Goal: Information Seeking & Learning: Learn about a topic

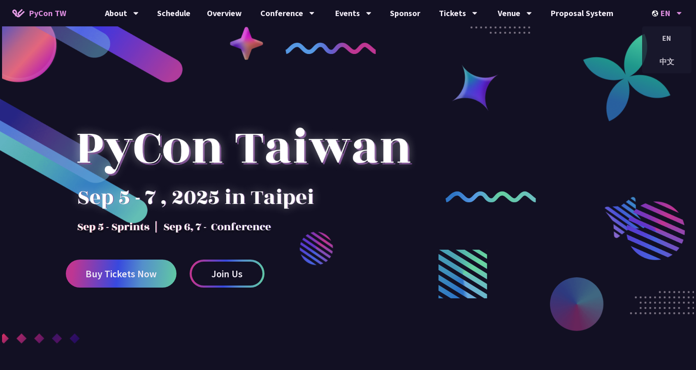
click at [651, 14] on div "EN EN 中文" at bounding box center [667, 13] width 51 height 26
click at [664, 59] on div "中文" at bounding box center [666, 61] width 49 height 19
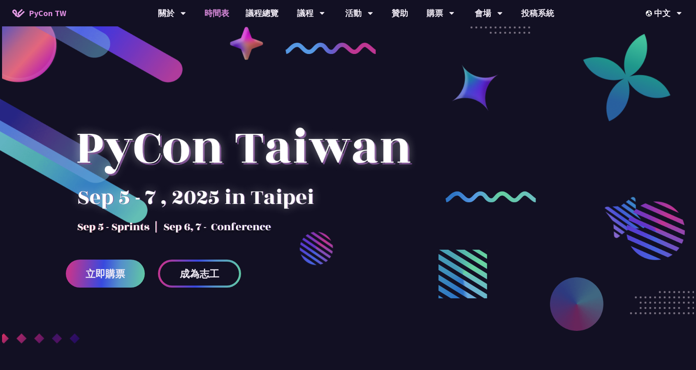
click at [219, 12] on link "時間表" at bounding box center [216, 13] width 41 height 26
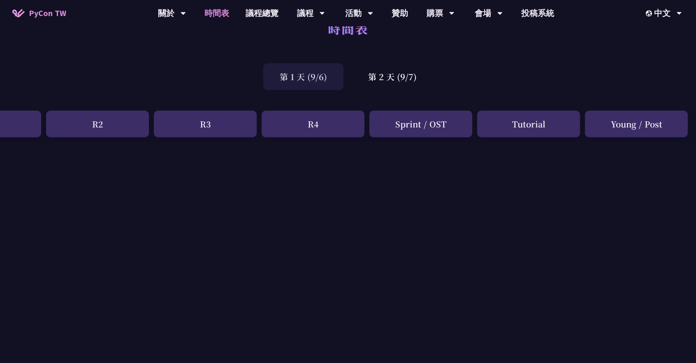
scroll to position [0, 178]
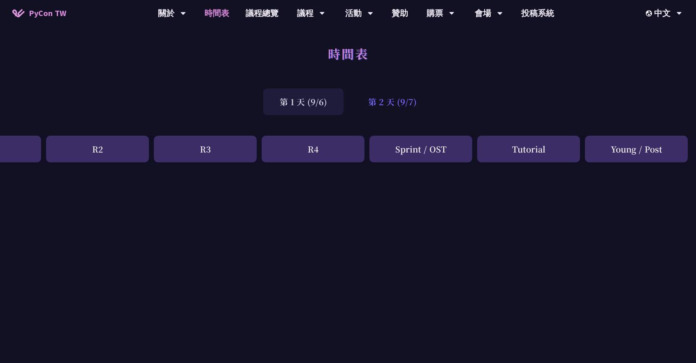
click at [411, 102] on div "第 2 天 (9/7)" at bounding box center [392, 101] width 81 height 27
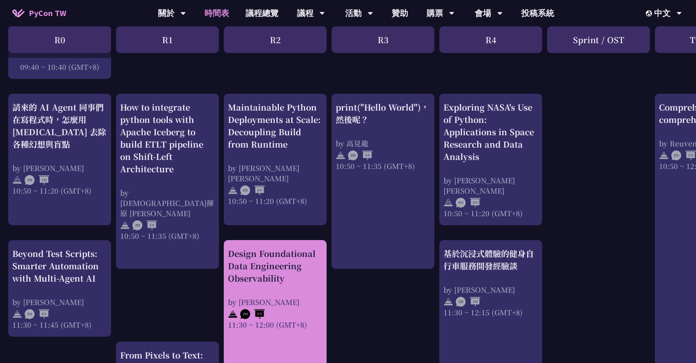
scroll to position [288, 0]
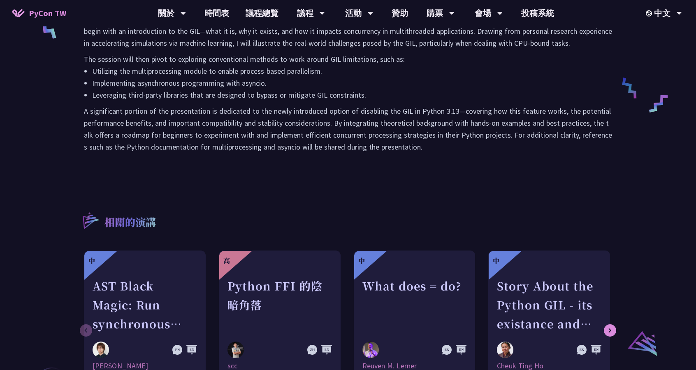
scroll to position [370, 0]
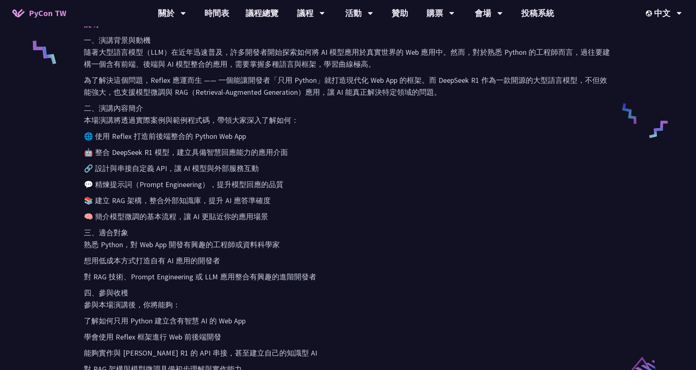
scroll to position [412, 0]
